Goal: Transaction & Acquisition: Purchase product/service

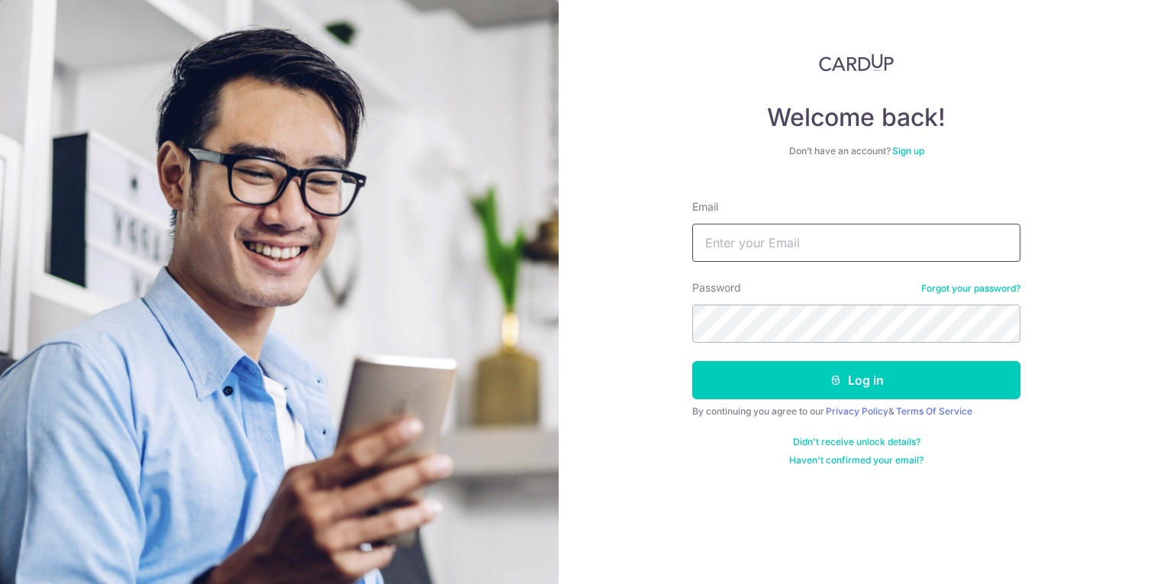
click at [747, 239] on input "Email" at bounding box center [856, 243] width 328 height 38
type input "[EMAIL_ADDRESS][DOMAIN_NAME]"
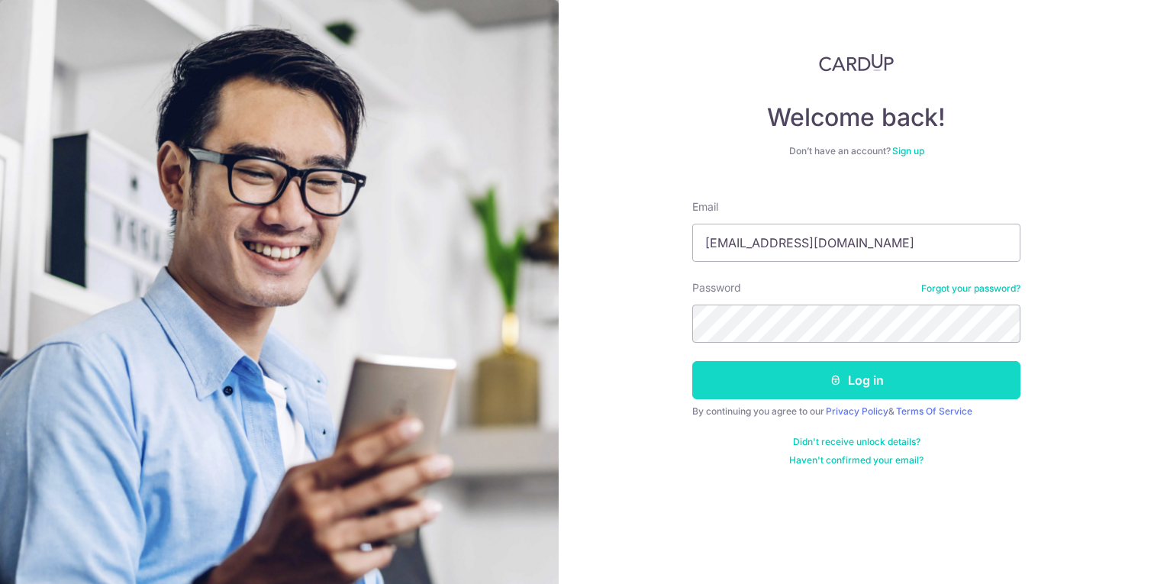
click at [790, 395] on button "Log in" at bounding box center [856, 380] width 328 height 38
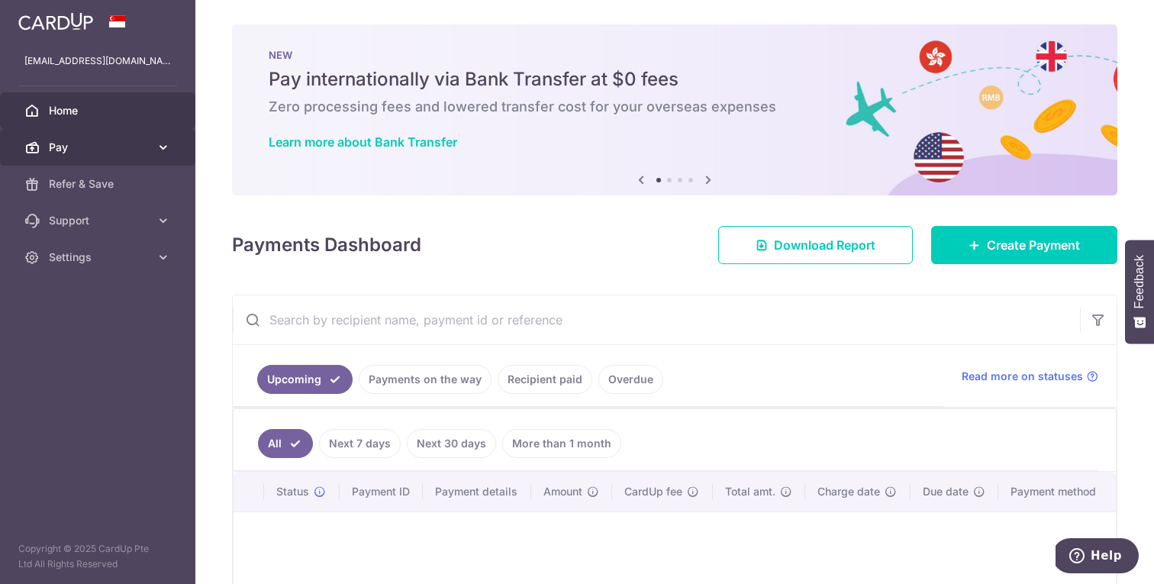
click at [72, 143] on span "Pay" at bounding box center [99, 147] width 101 height 15
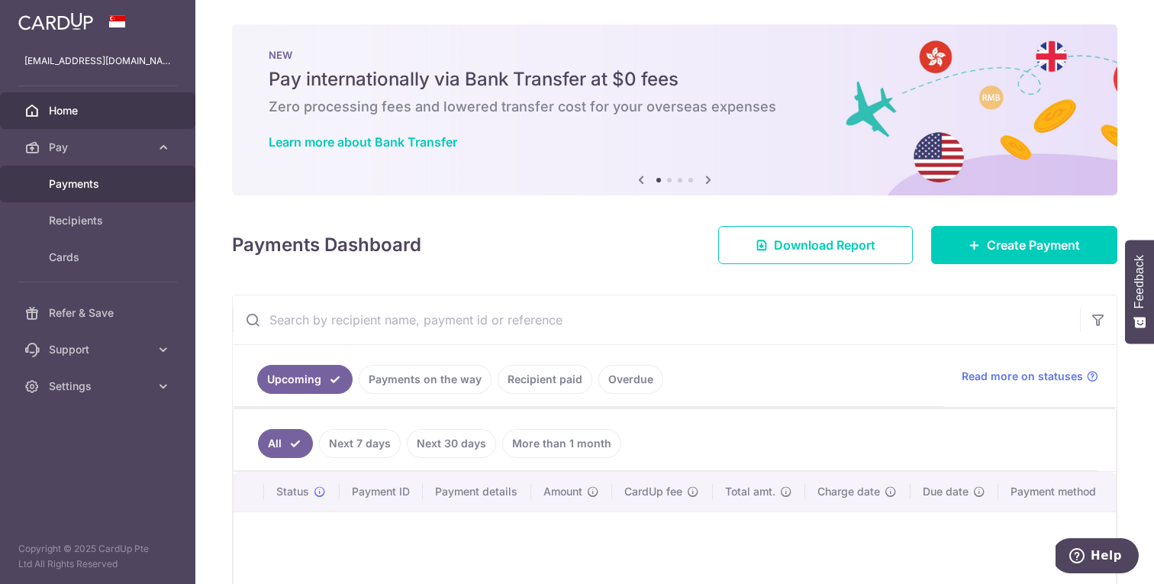
click at [85, 187] on span "Payments" at bounding box center [99, 183] width 101 height 15
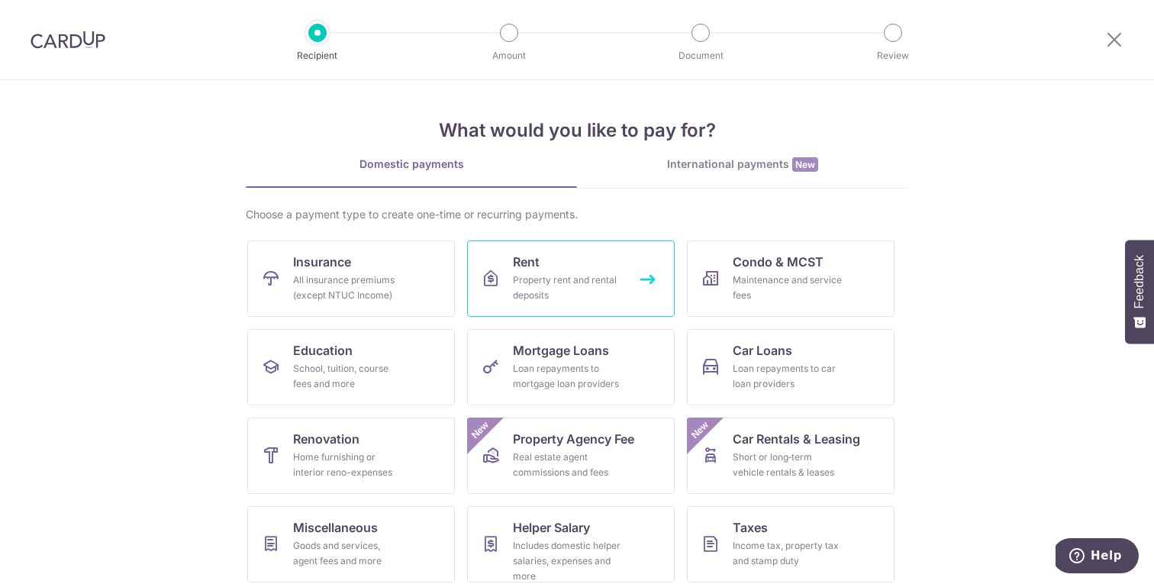
click at [524, 278] on div "Property rent and rental deposits" at bounding box center [568, 287] width 110 height 31
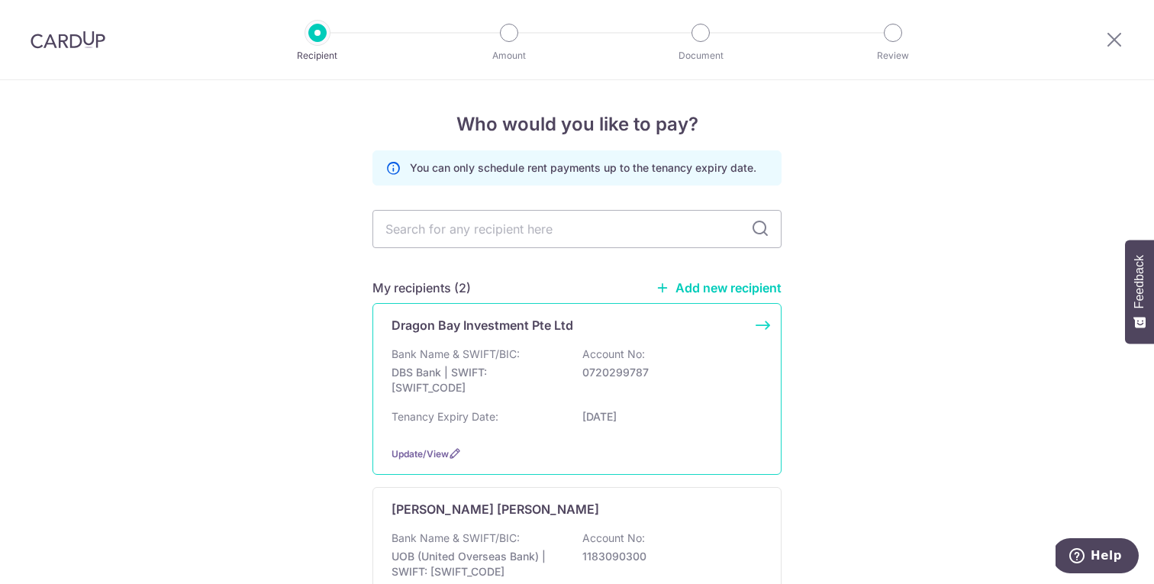
click at [572, 349] on div "Bank Name & SWIFT/BIC: DBS Bank | SWIFT: DBSSSGSGXXX Account No: 0720299787" at bounding box center [576, 374] width 371 height 56
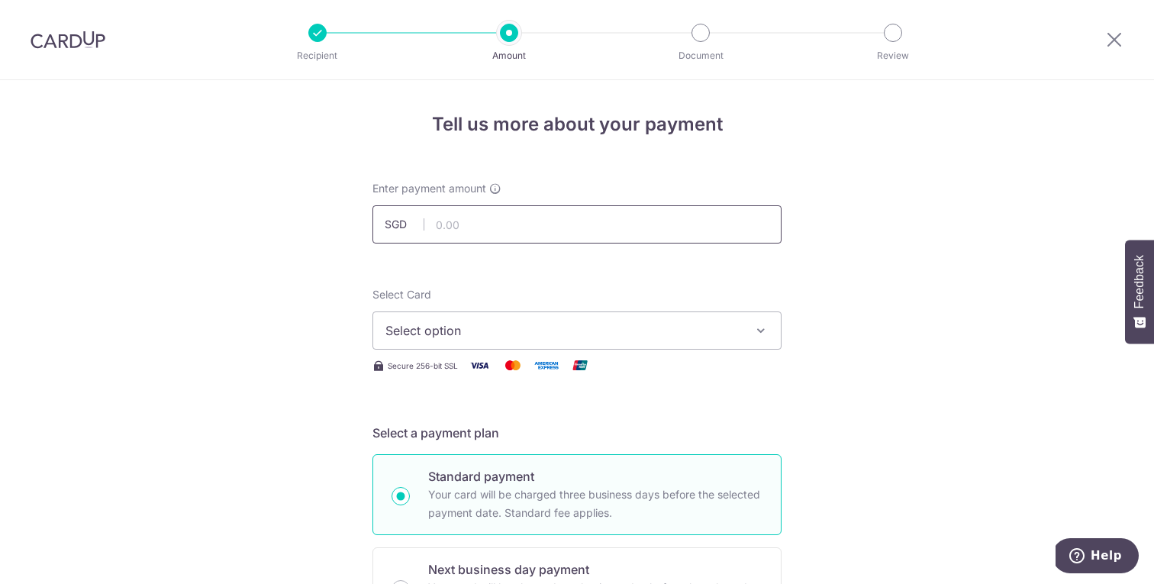
click at [559, 228] on input "text" at bounding box center [576, 224] width 409 height 38
type input "8,250.00"
click at [579, 322] on span "Select option" at bounding box center [563, 330] width 356 height 18
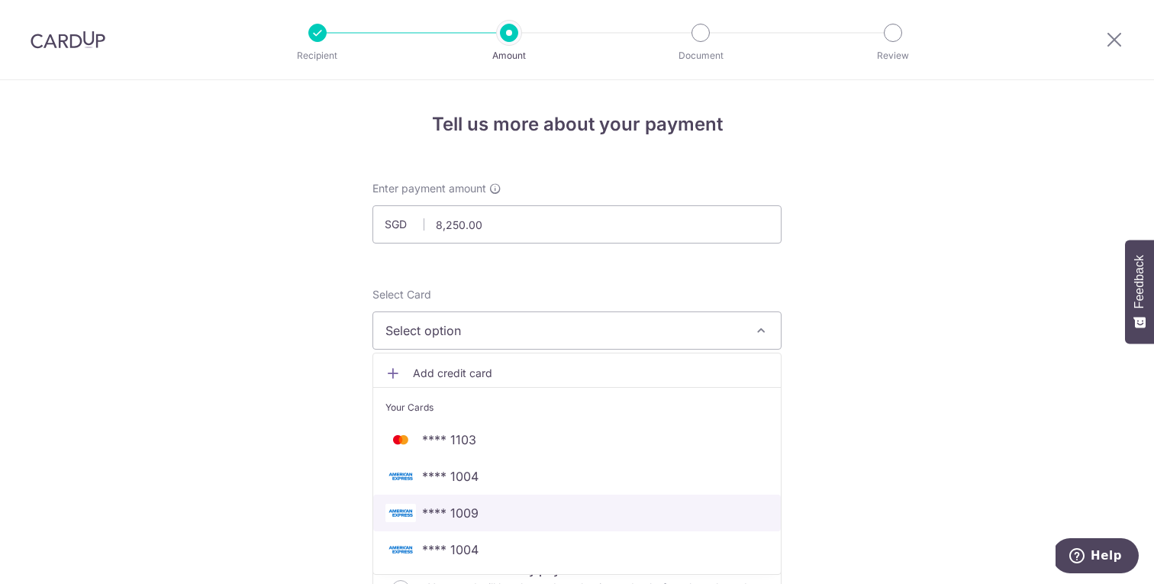
click at [484, 513] on span "**** 1009" at bounding box center [576, 513] width 383 height 18
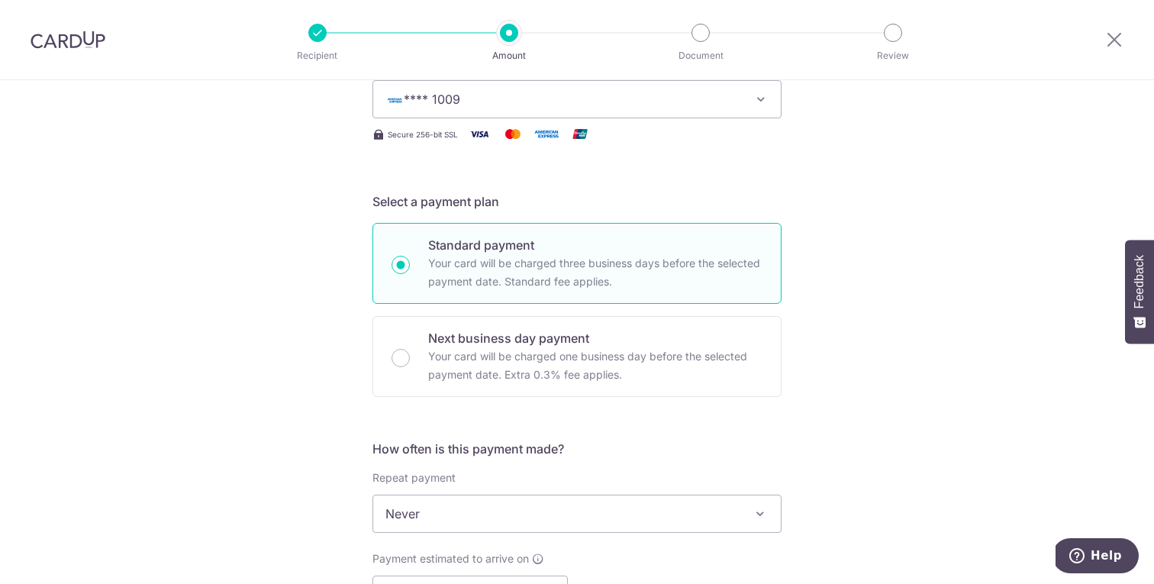
scroll to position [232, 0]
click at [493, 355] on p "Your card will be charged one business day before the selected payment date. Ex…" at bounding box center [595, 364] width 334 height 37
click at [410, 355] on input "Next business day payment Your card will be charged one business day before the…" at bounding box center [400, 357] width 18 height 18
radio input "false"
radio input "true"
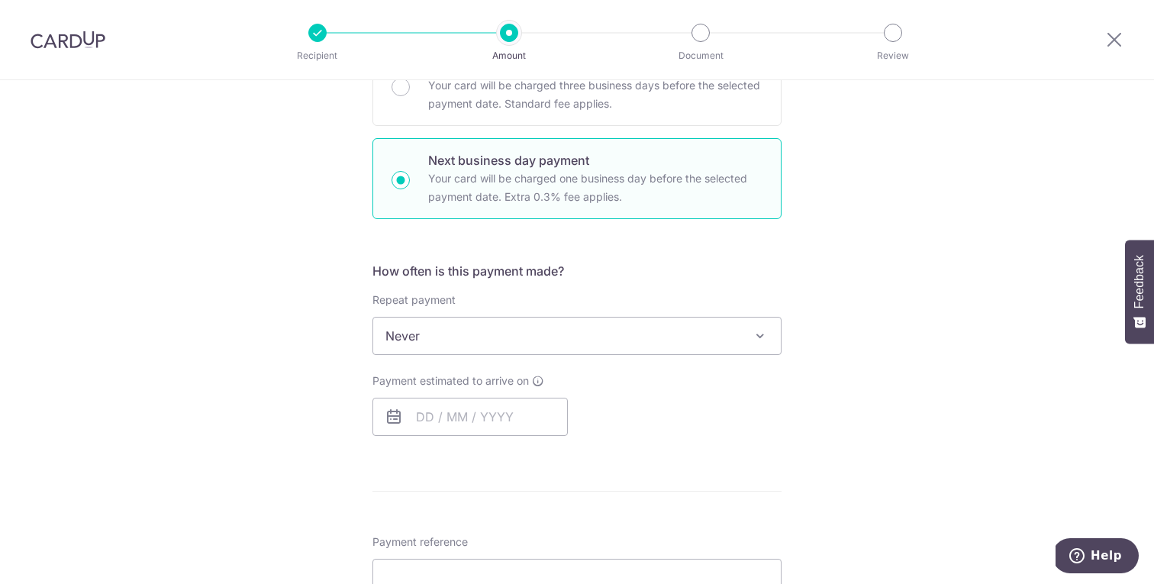
scroll to position [418, 0]
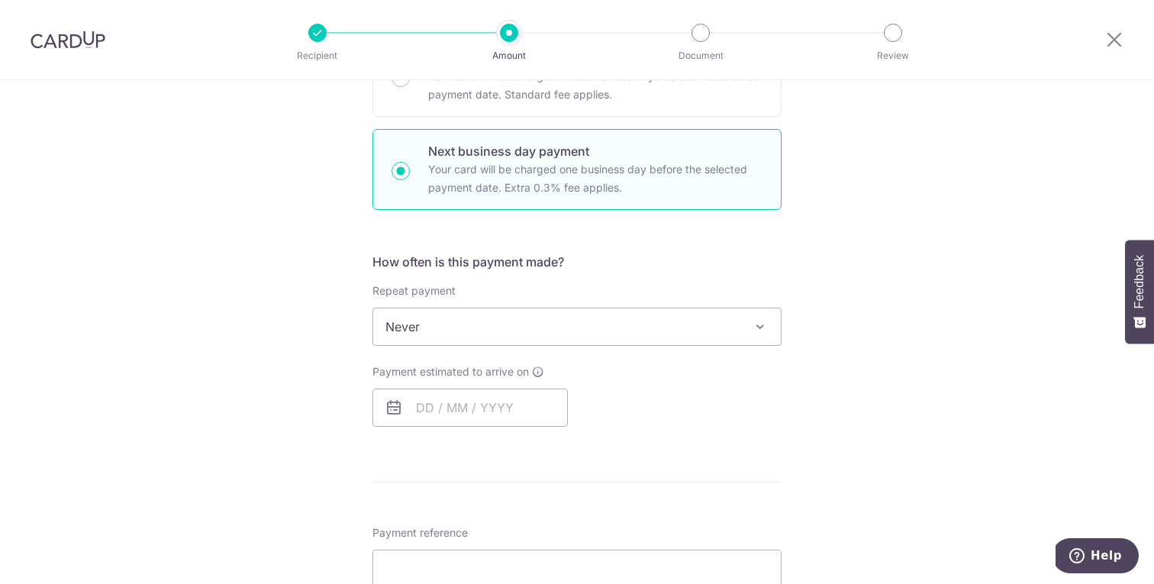
click at [548, 335] on span "Never" at bounding box center [576, 326] width 407 height 37
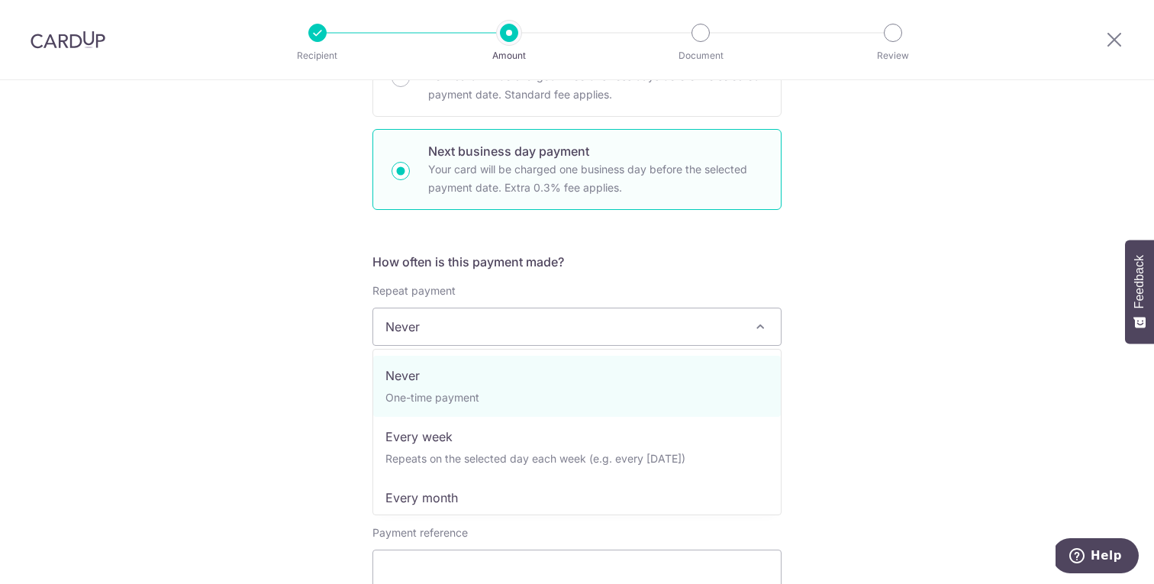
click at [251, 382] on div "Tell us more about your payment Enter payment amount SGD 8,250.00 8250.00 Selec…" at bounding box center [577, 378] width 1154 height 1433
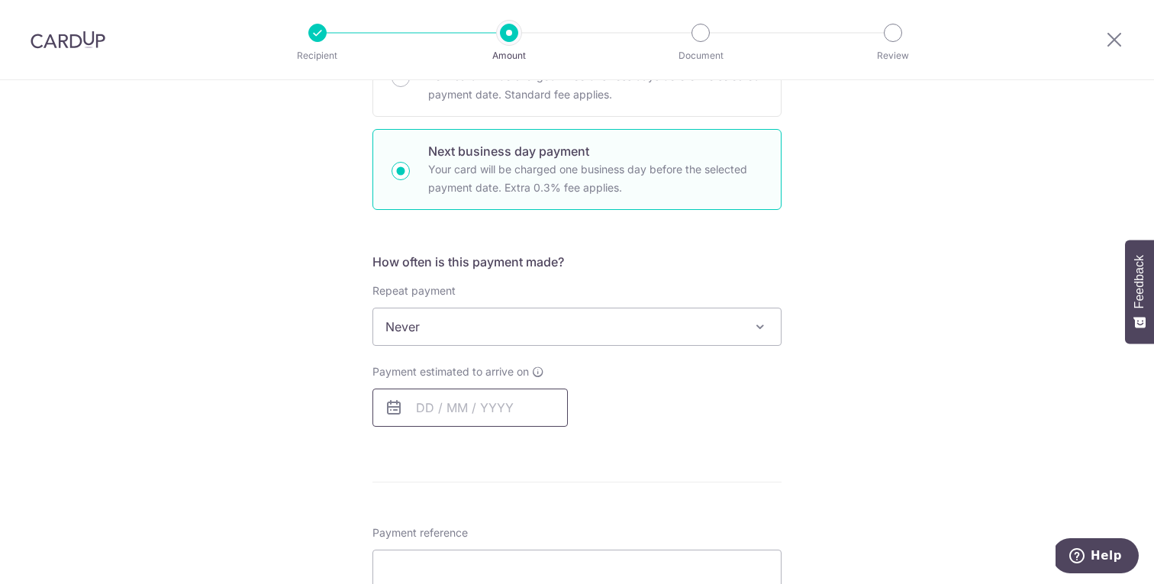
scroll to position [514, 0]
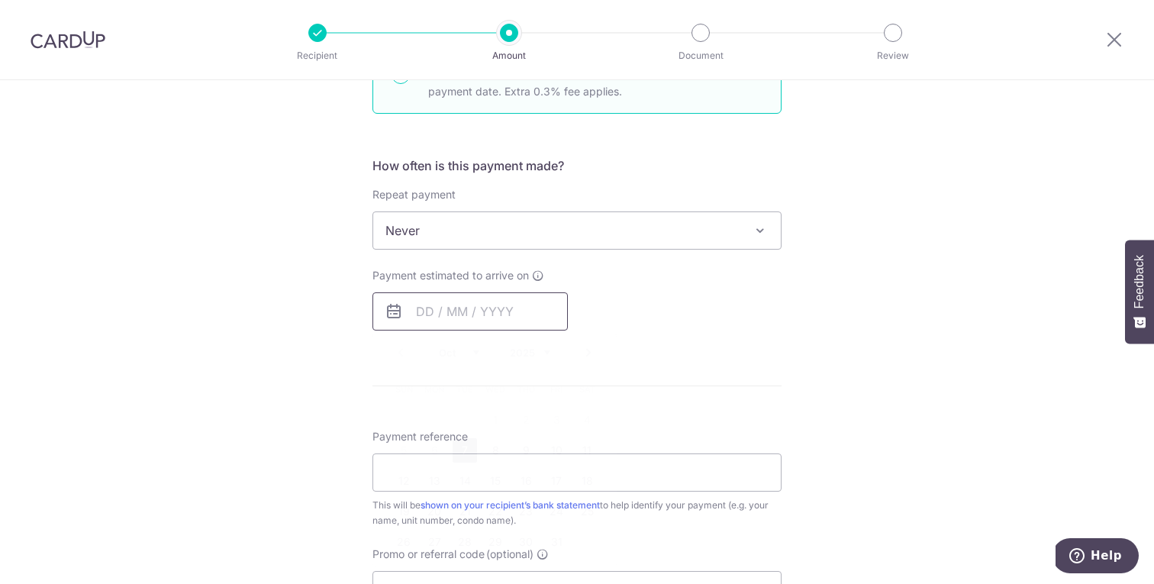
click at [423, 318] on input "text" at bounding box center [469, 311] width 195 height 38
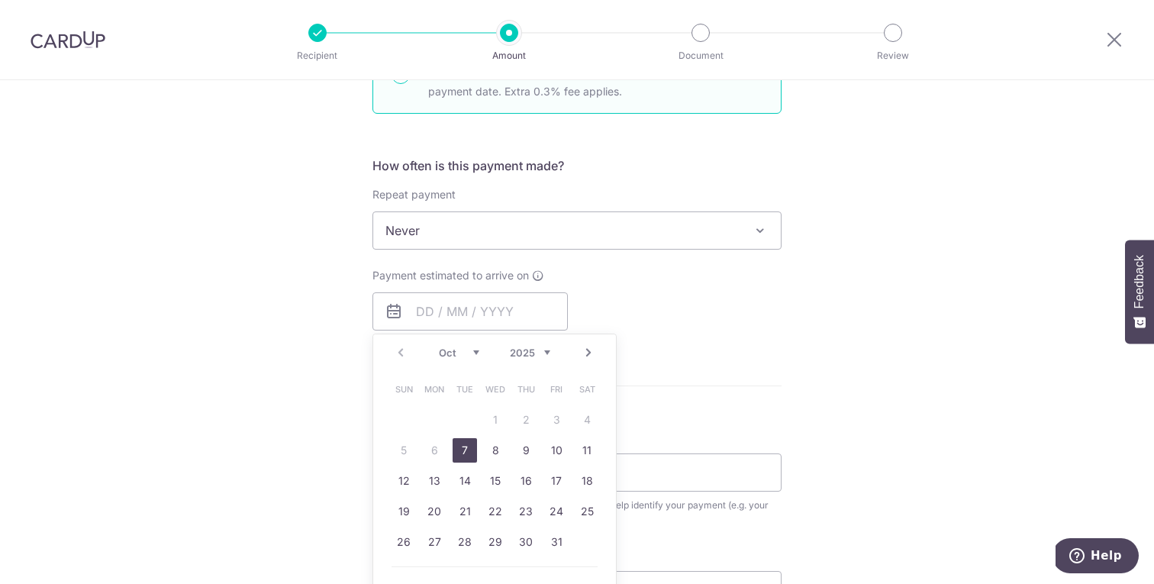
click at [460, 449] on link "7" at bounding box center [464, 450] width 24 height 24
type input "07/10/2025"
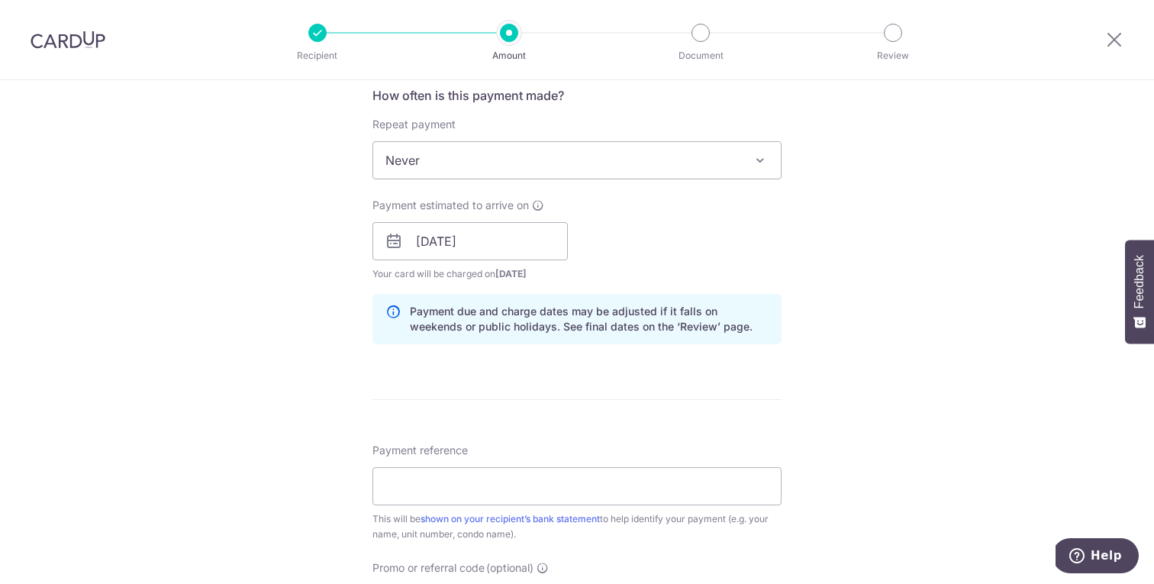
scroll to position [656, 0]
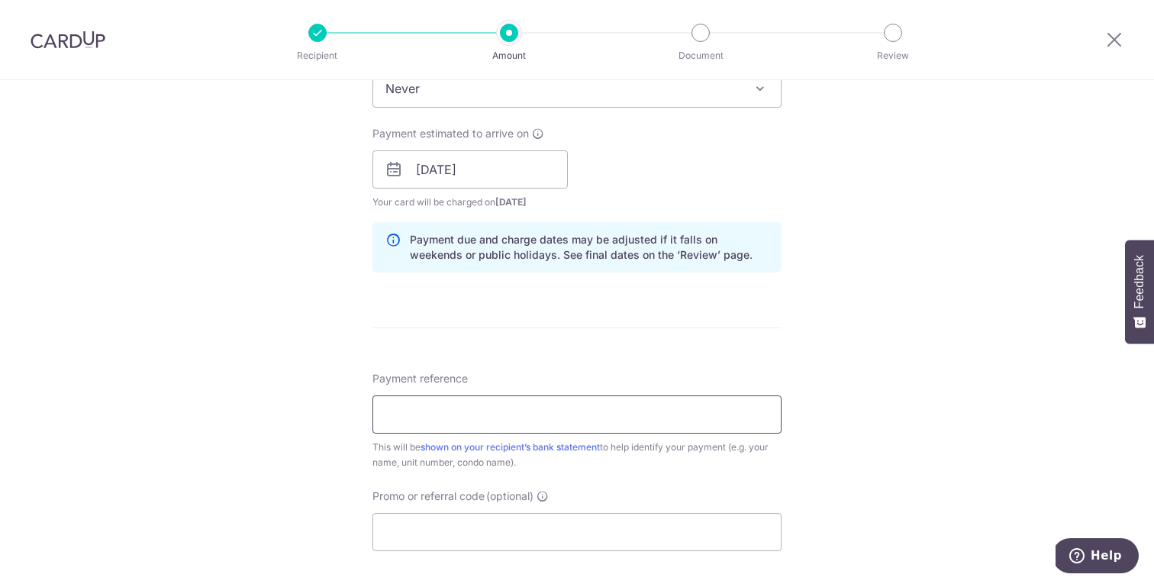
click at [629, 423] on input "Payment reference" at bounding box center [576, 414] width 409 height 38
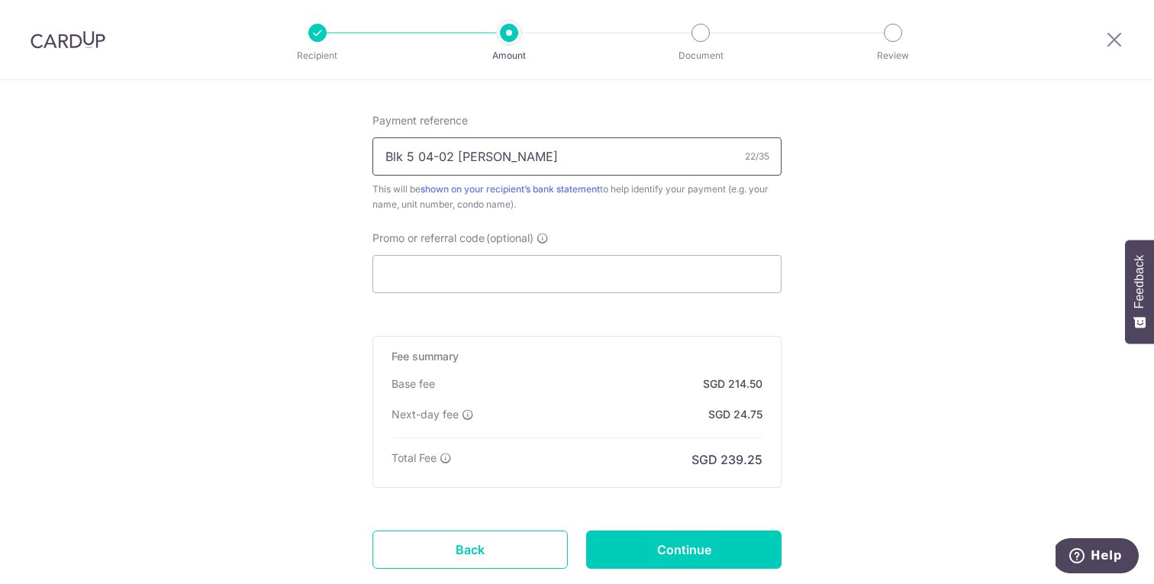
scroll to position [923, 0]
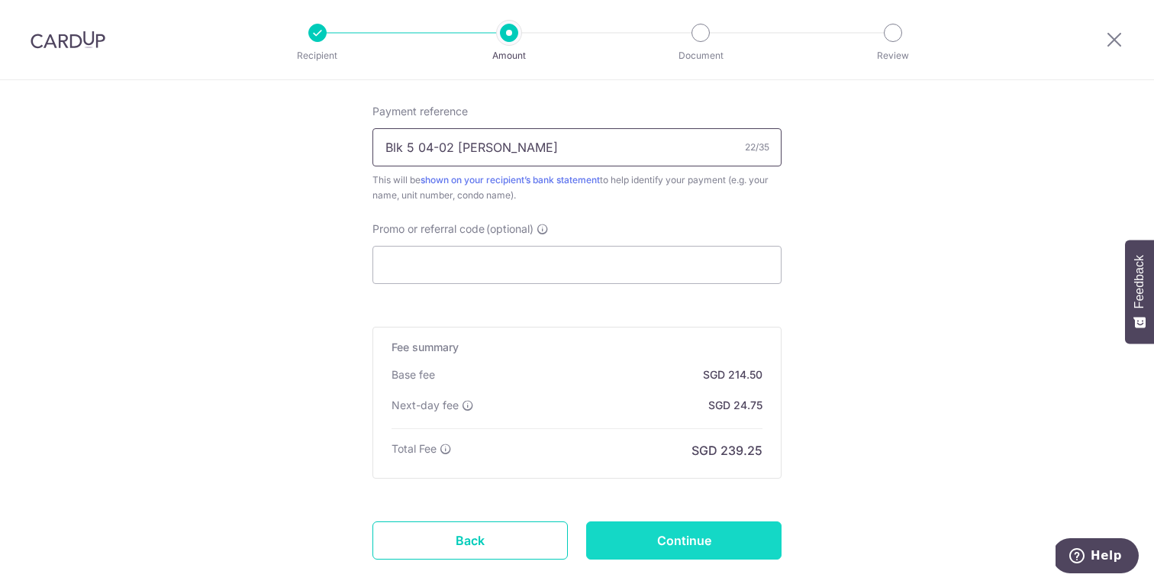
type input "Blk 5 04-02 montgomery"
click at [669, 546] on input "Continue" at bounding box center [683, 540] width 195 height 38
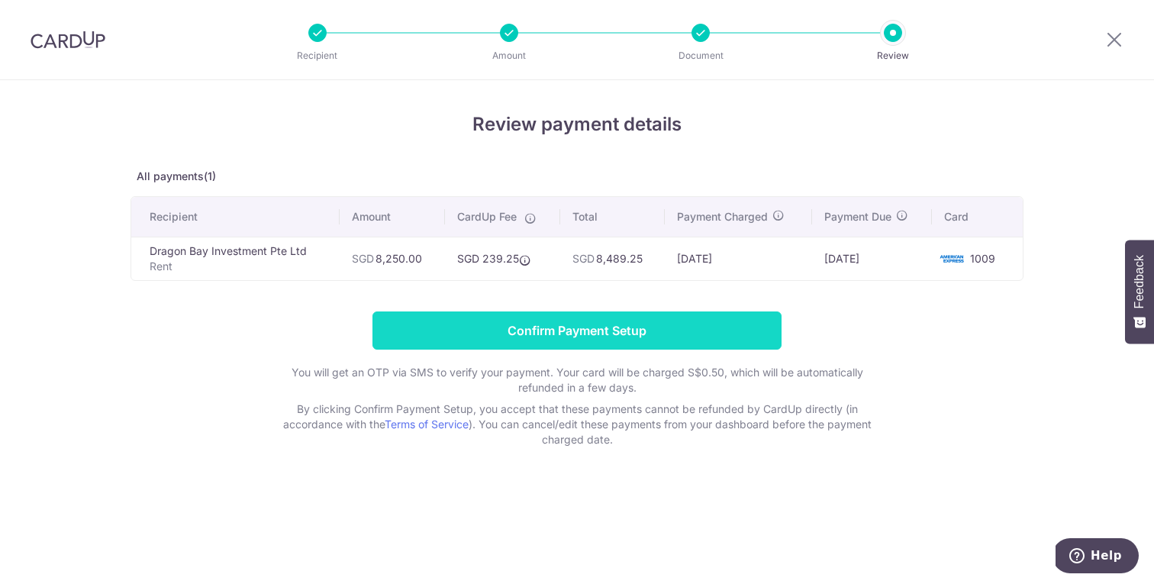
click at [607, 335] on input "Confirm Payment Setup" at bounding box center [576, 330] width 409 height 38
